Goal: Find specific page/section: Find specific page/section

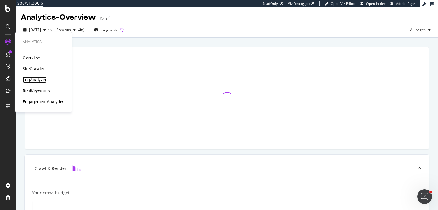
click at [31, 80] on div "LogAnalyzer" at bounding box center [35, 80] width 24 height 6
